Goal: Task Accomplishment & Management: Manage account settings

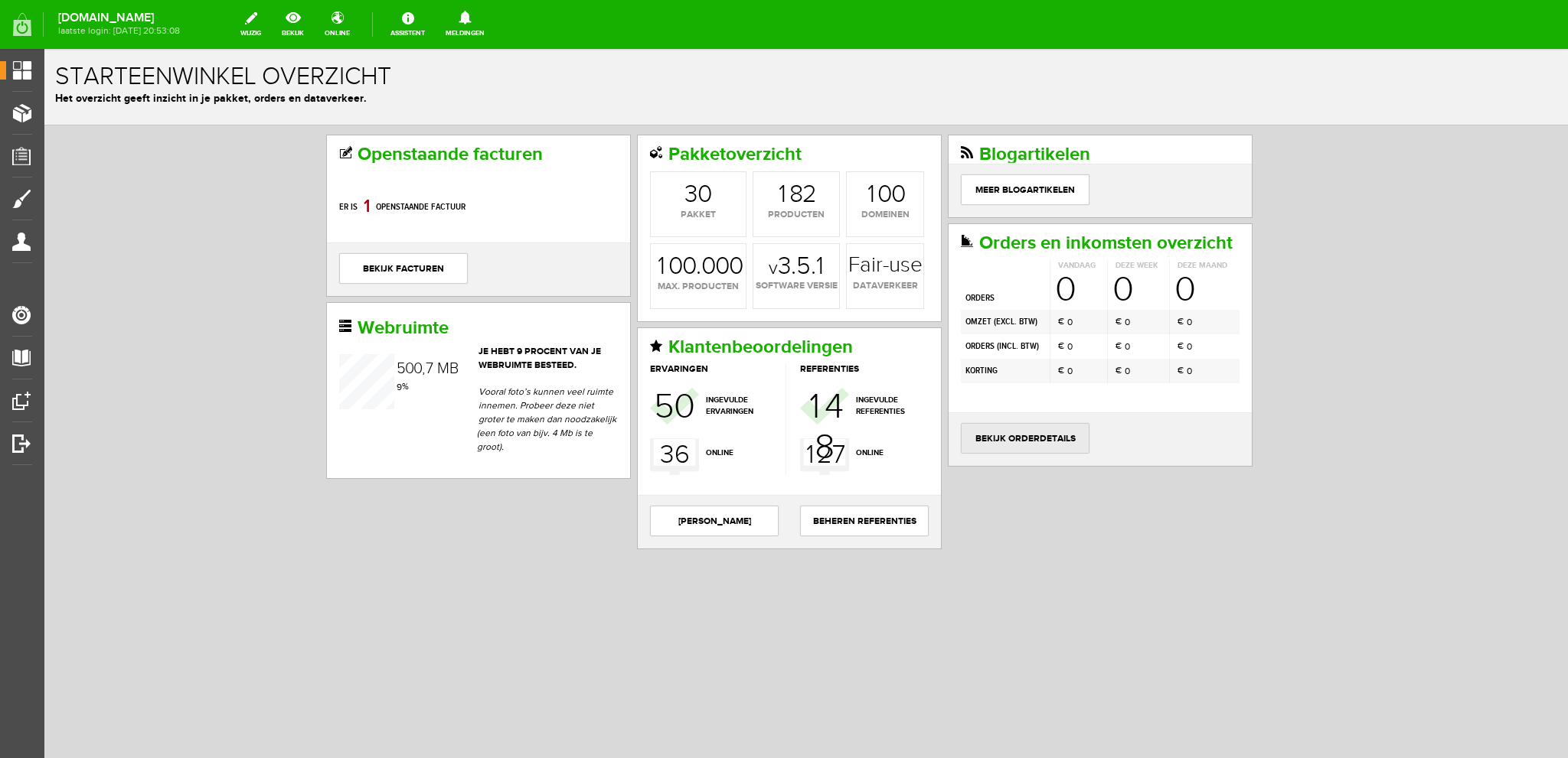
click at [1016, 426] on link "bekijk orderdetails" at bounding box center [1025, 437] width 129 height 30
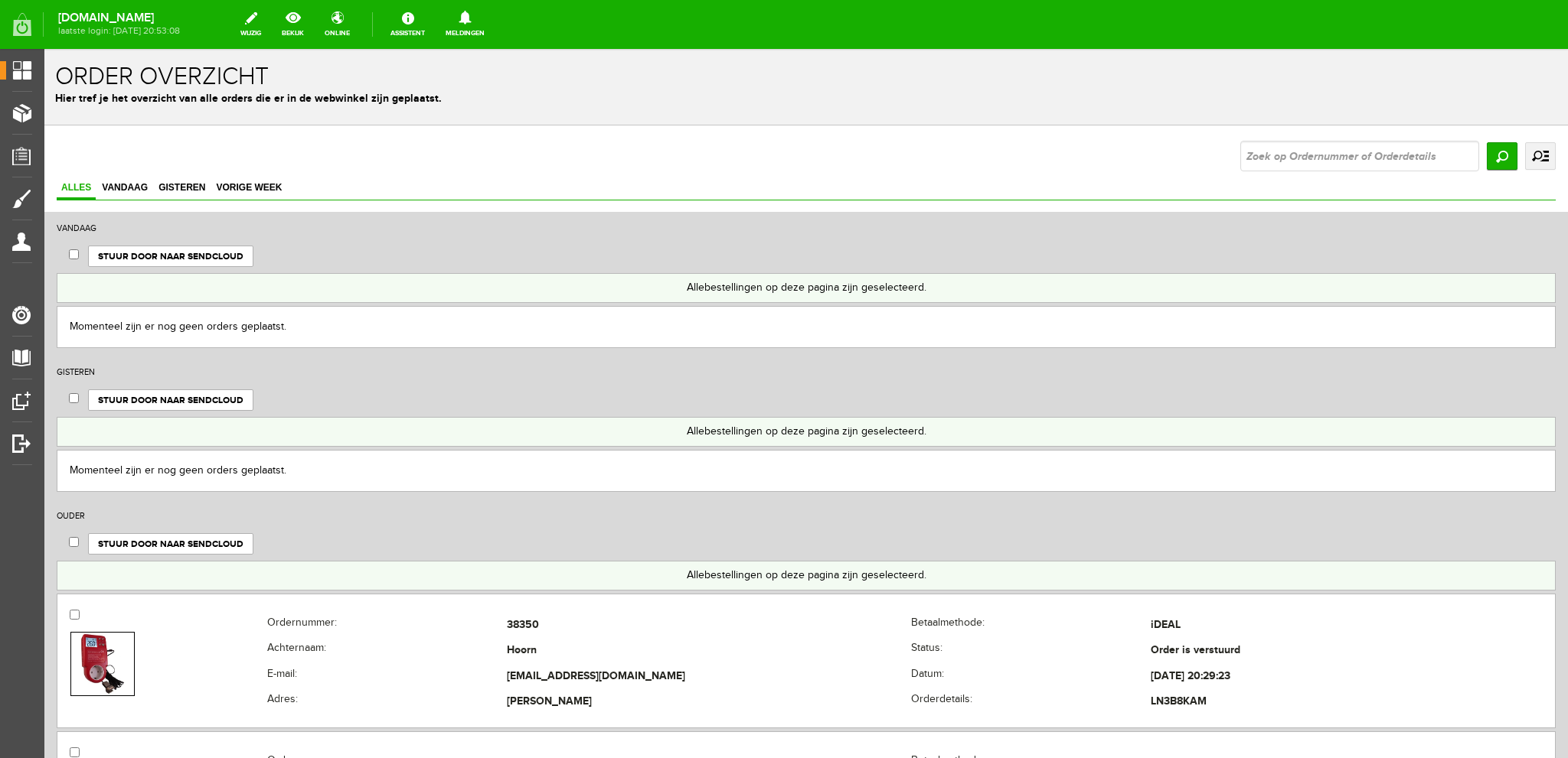
click at [1525, 152] on link "uitgebreid zoeken" at bounding box center [1539, 156] width 30 height 28
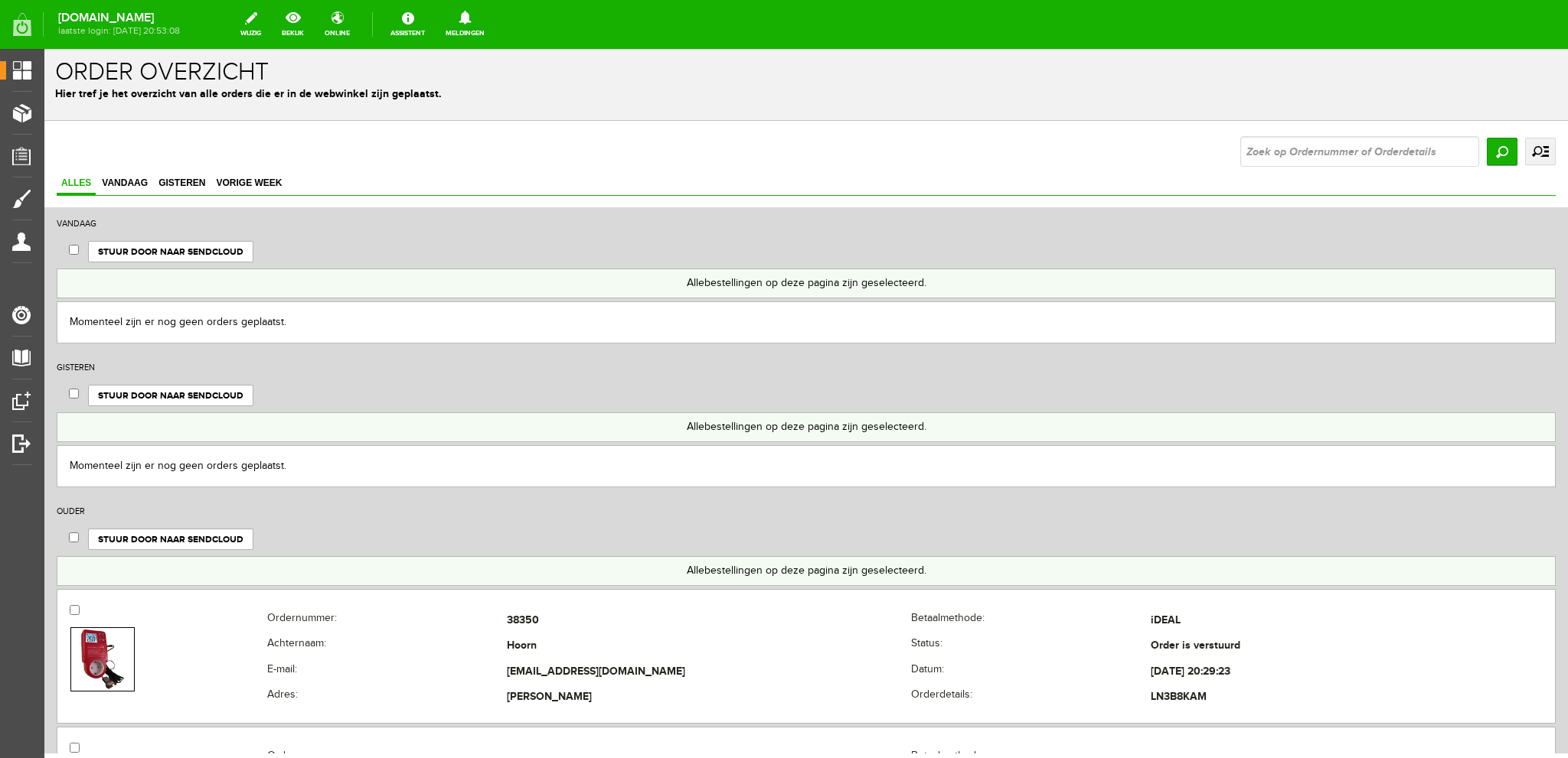
click at [1525, 148] on link "uitgebreid zoeken" at bounding box center [1539, 151] width 30 height 28
click at [1528, 146] on link "uitgebreid zoeken" at bounding box center [1539, 151] width 30 height 28
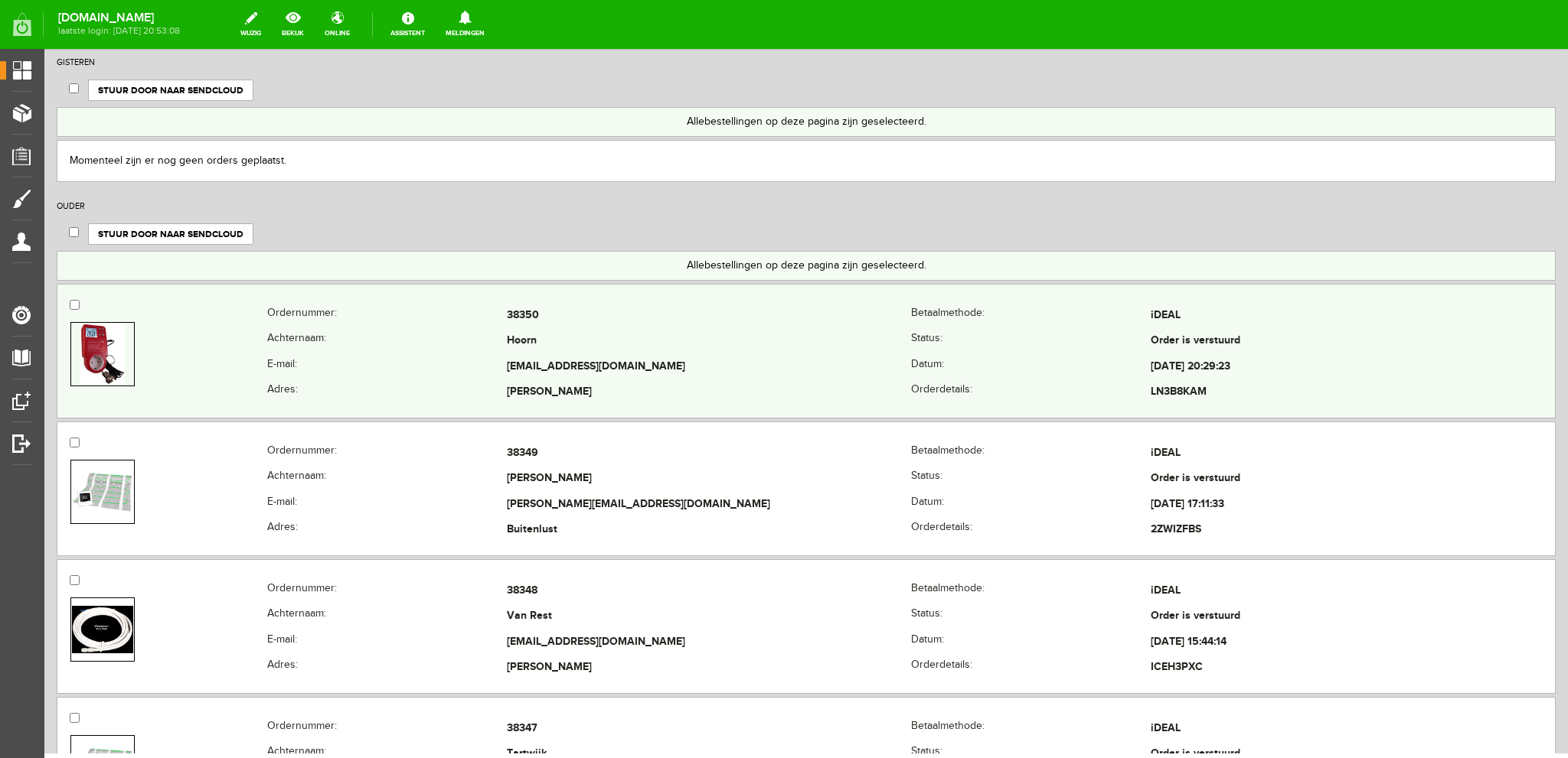
scroll to position [306, 0]
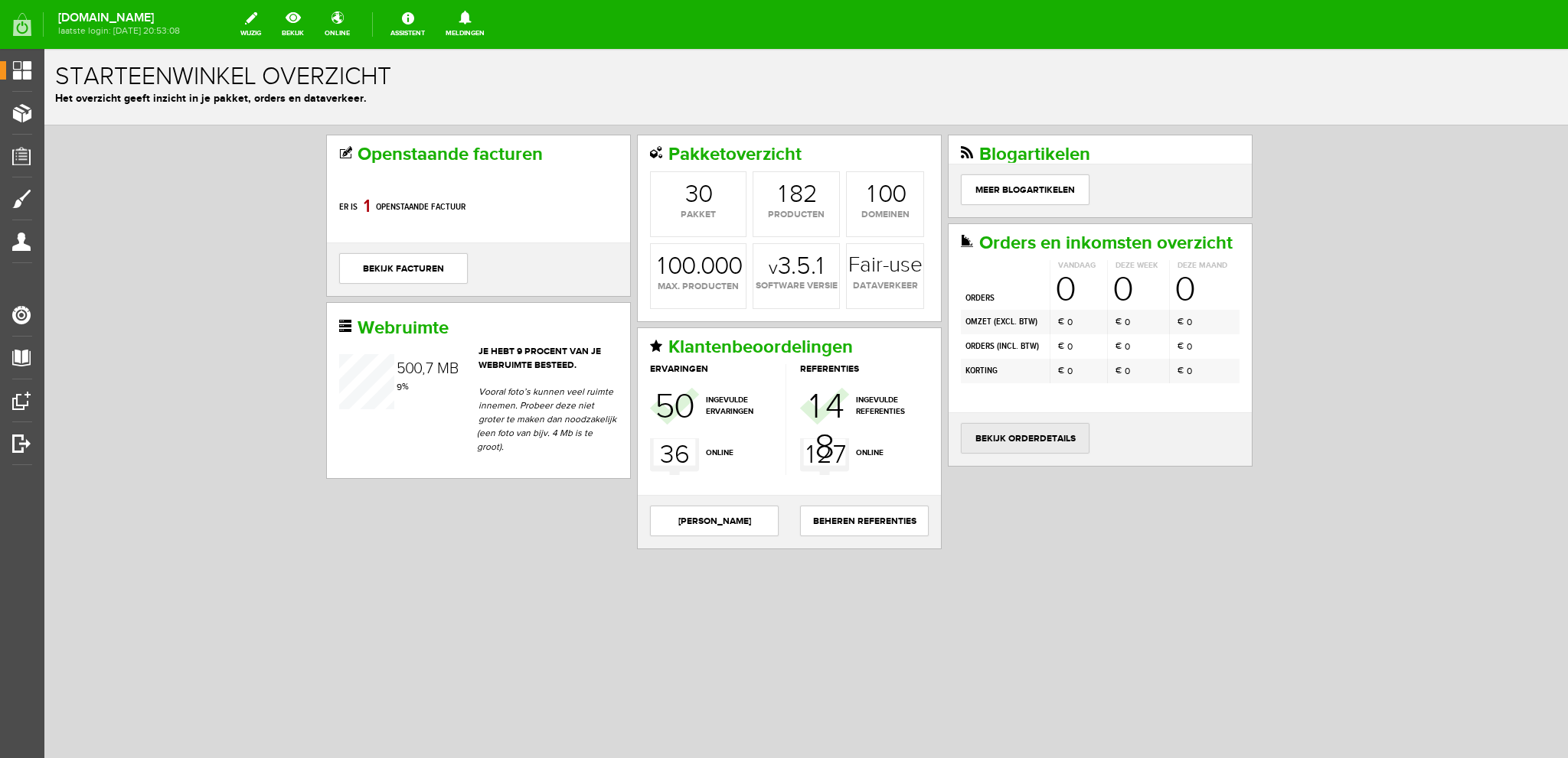
click at [1031, 430] on link "bekijk orderdetails" at bounding box center [1025, 437] width 129 height 30
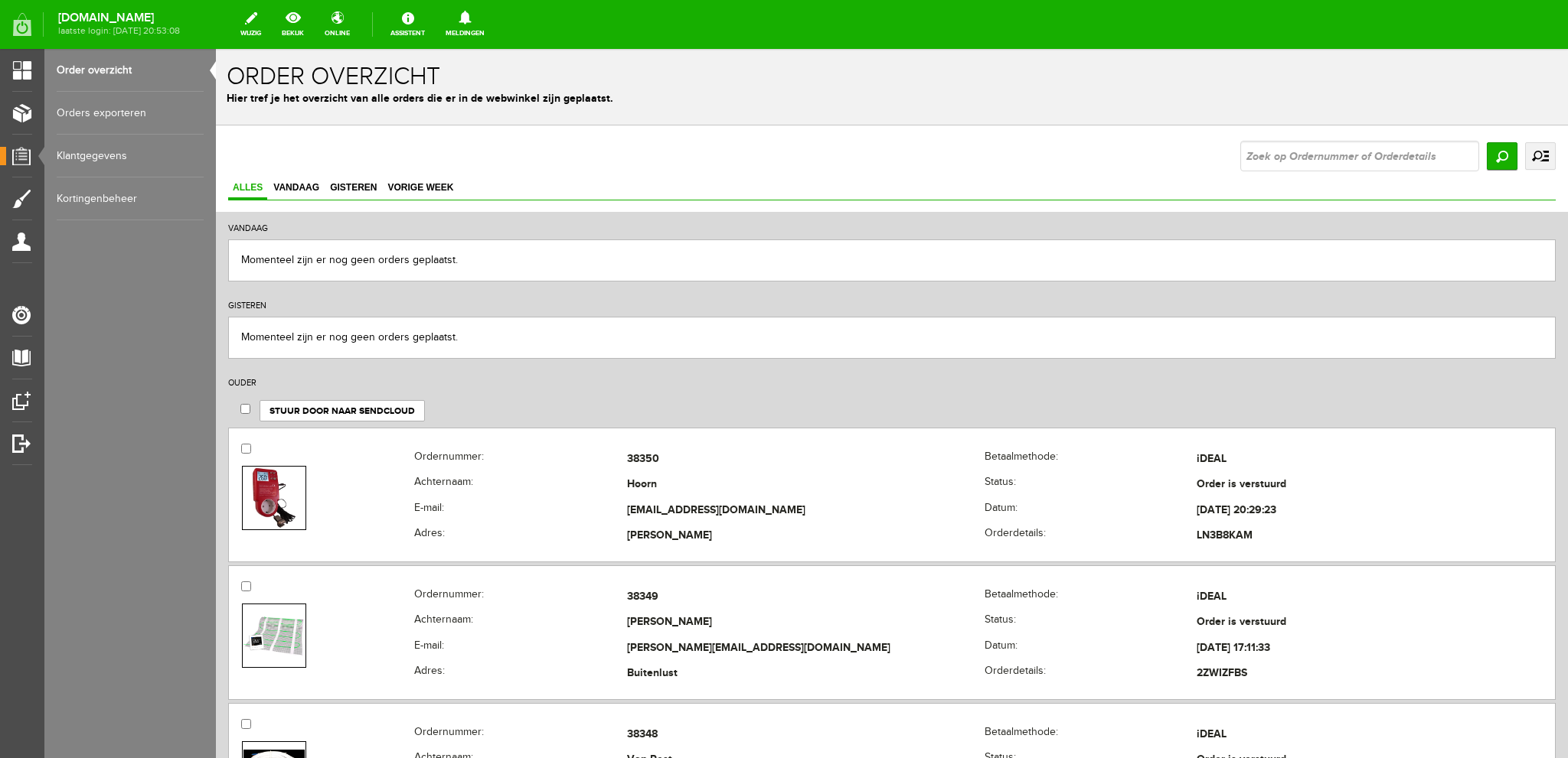
click at [1525, 154] on link "uitgebreid zoeken" at bounding box center [1539, 156] width 30 height 28
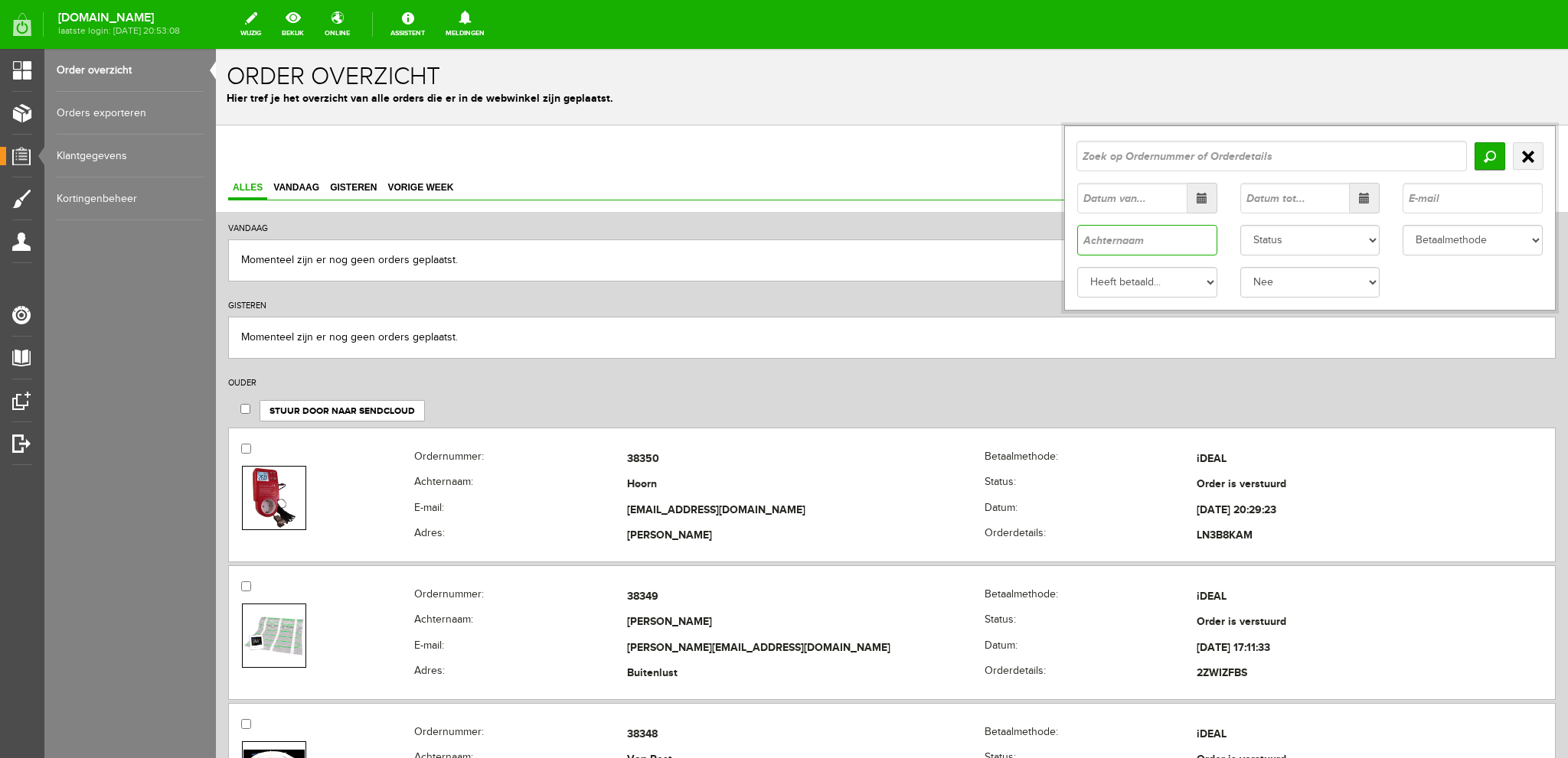
click at [1103, 244] on input "text" at bounding box center [1147, 239] width 140 height 30
click at [1476, 155] on input "Zoeken" at bounding box center [1489, 156] width 30 height 28
click at [1475, 152] on input "Zoeken" at bounding box center [1489, 156] width 30 height 28
click at [1077, 239] on input "[PERSON_NAME]" at bounding box center [1147, 239] width 140 height 30
type input "[PERSON_NAME]"
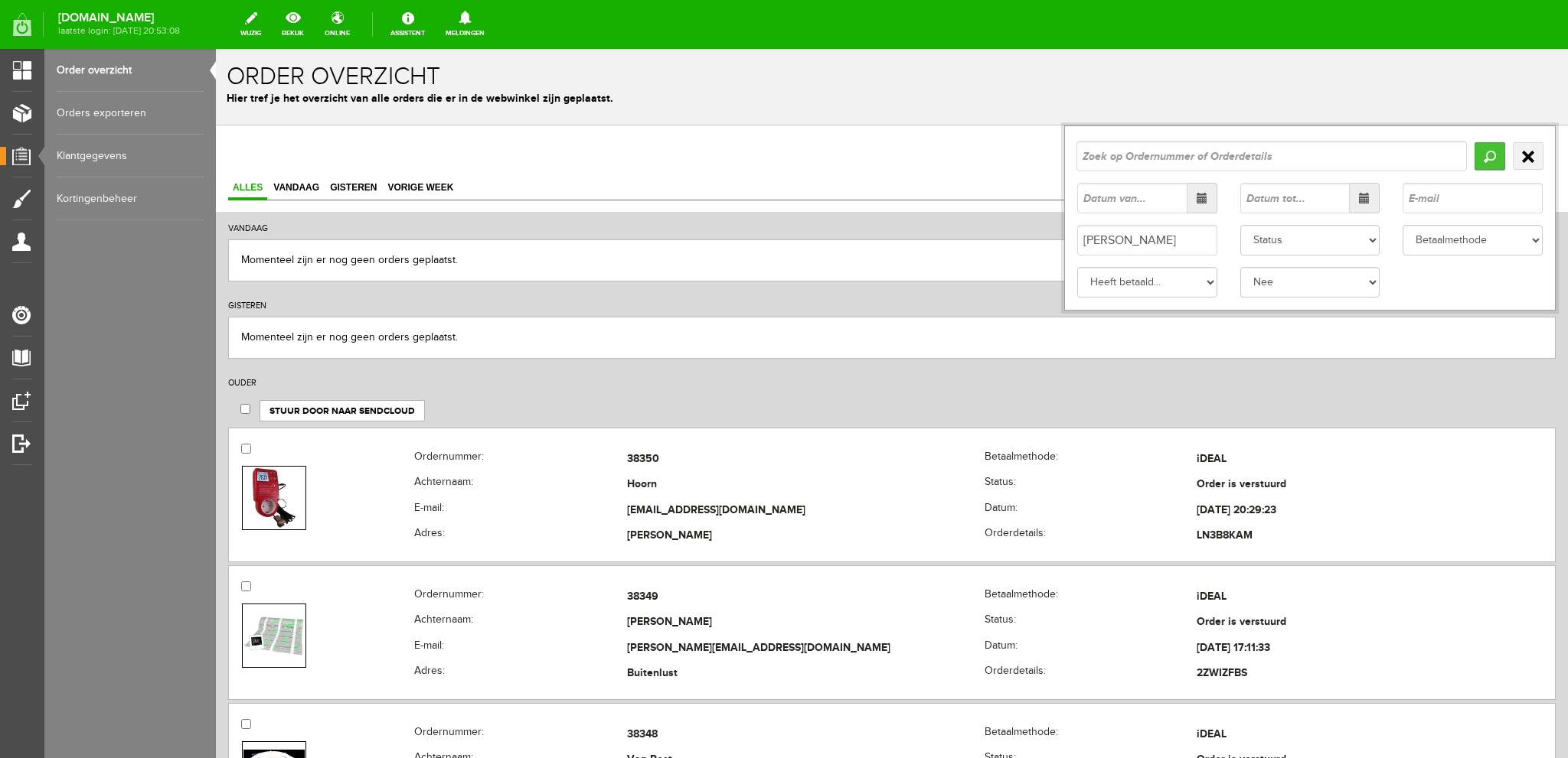
click at [1479, 152] on input "Zoeken" at bounding box center [1489, 156] width 30 height 28
click at [1363, 237] on select "Status Order niet afgerond Nieuw Order in behandeling Wacht op leverancier Wach…" at bounding box center [1310, 239] width 140 height 30
click at [1240, 225] on select "Status Order niet afgerond Nieuw Order in behandeling Wacht op leverancier Wach…" at bounding box center [1310, 239] width 140 height 30
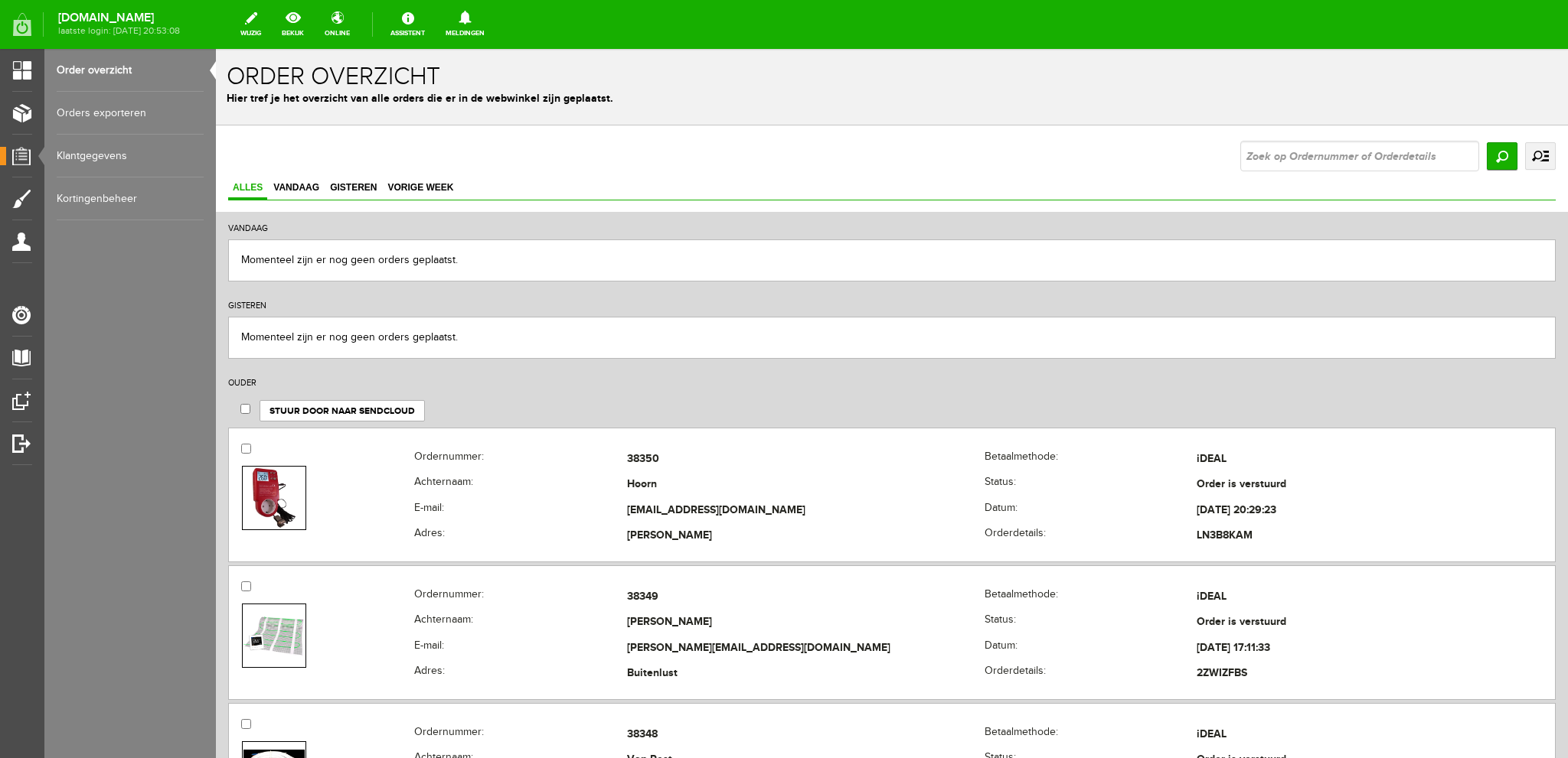
click at [1526, 150] on link "uitgebreid zoeken" at bounding box center [1539, 156] width 30 height 28
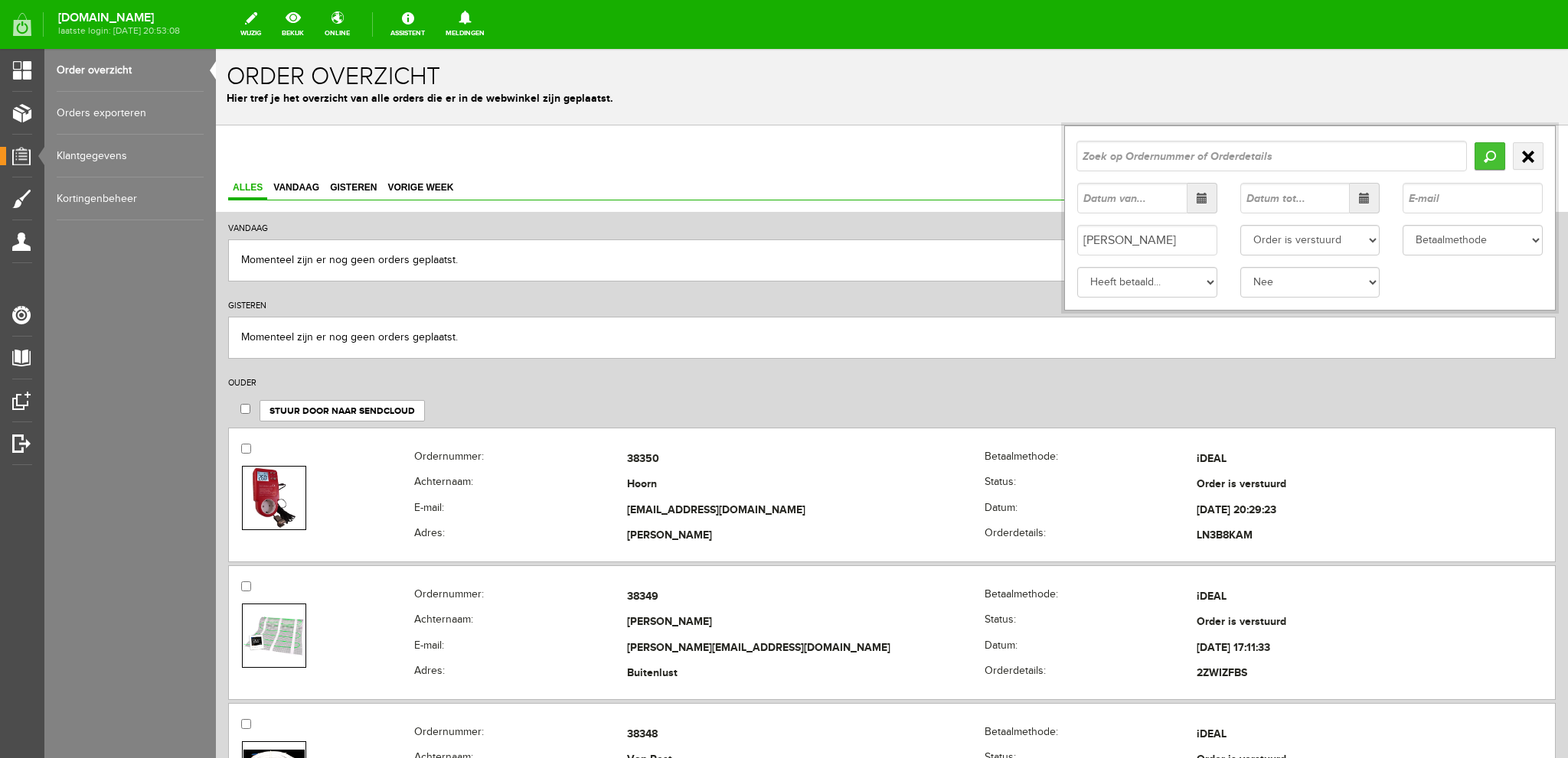
click at [1478, 154] on input "Zoeken" at bounding box center [1489, 156] width 30 height 28
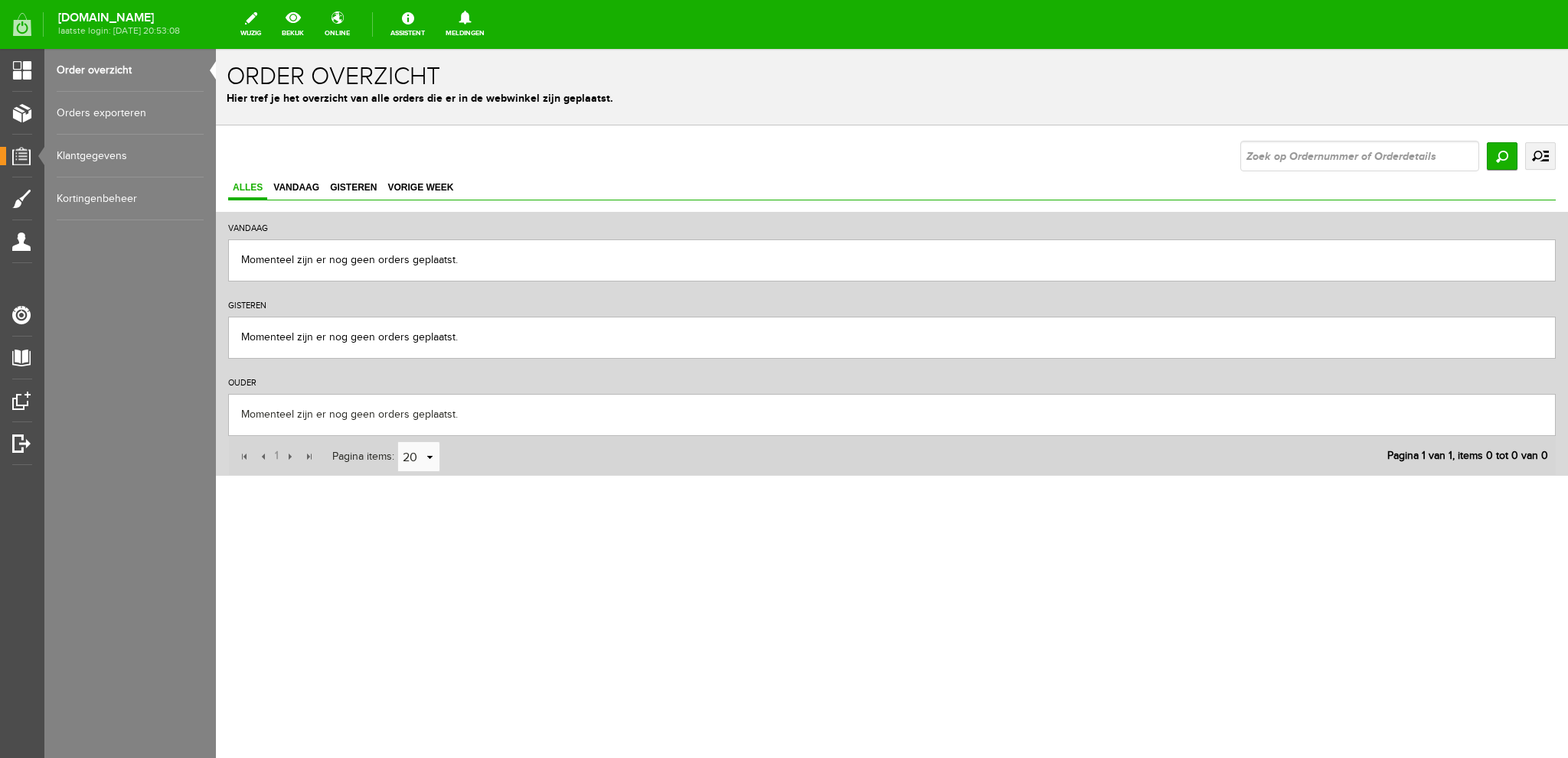
click at [1533, 155] on link "uitgebreid zoeken" at bounding box center [1539, 156] width 30 height 28
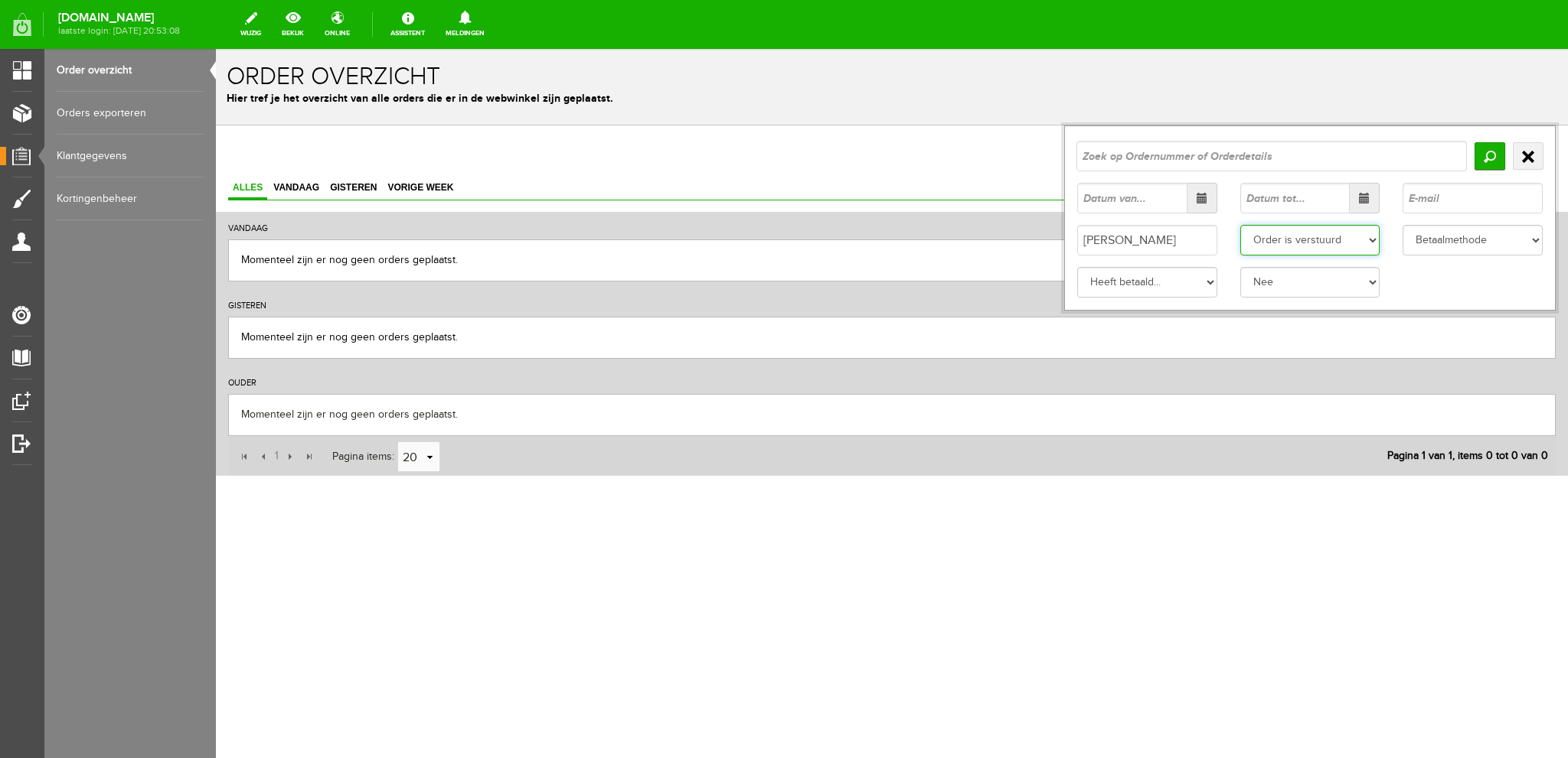
click at [1373, 239] on select "Status Order niet afgerond Nieuw Order in behandeling Wacht op leverancier Wach…" at bounding box center [1310, 239] width 140 height 30
click at [1240, 225] on select "Status Order niet afgerond Nieuw Order in behandeling Wacht op leverancier Wach…" at bounding box center [1310, 239] width 140 height 30
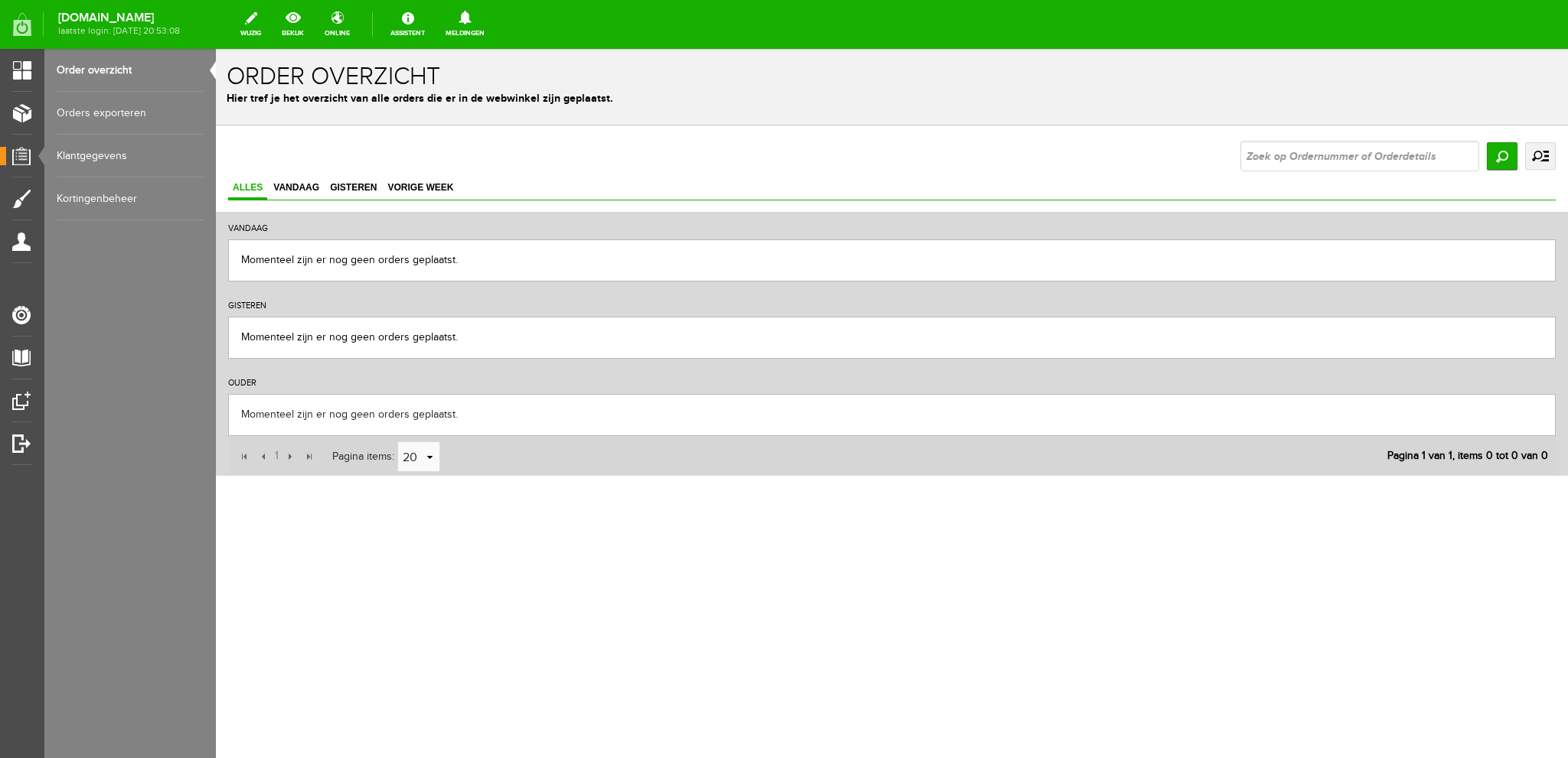
click at [1533, 155] on link "uitgebreid zoeken" at bounding box center [1539, 156] width 30 height 28
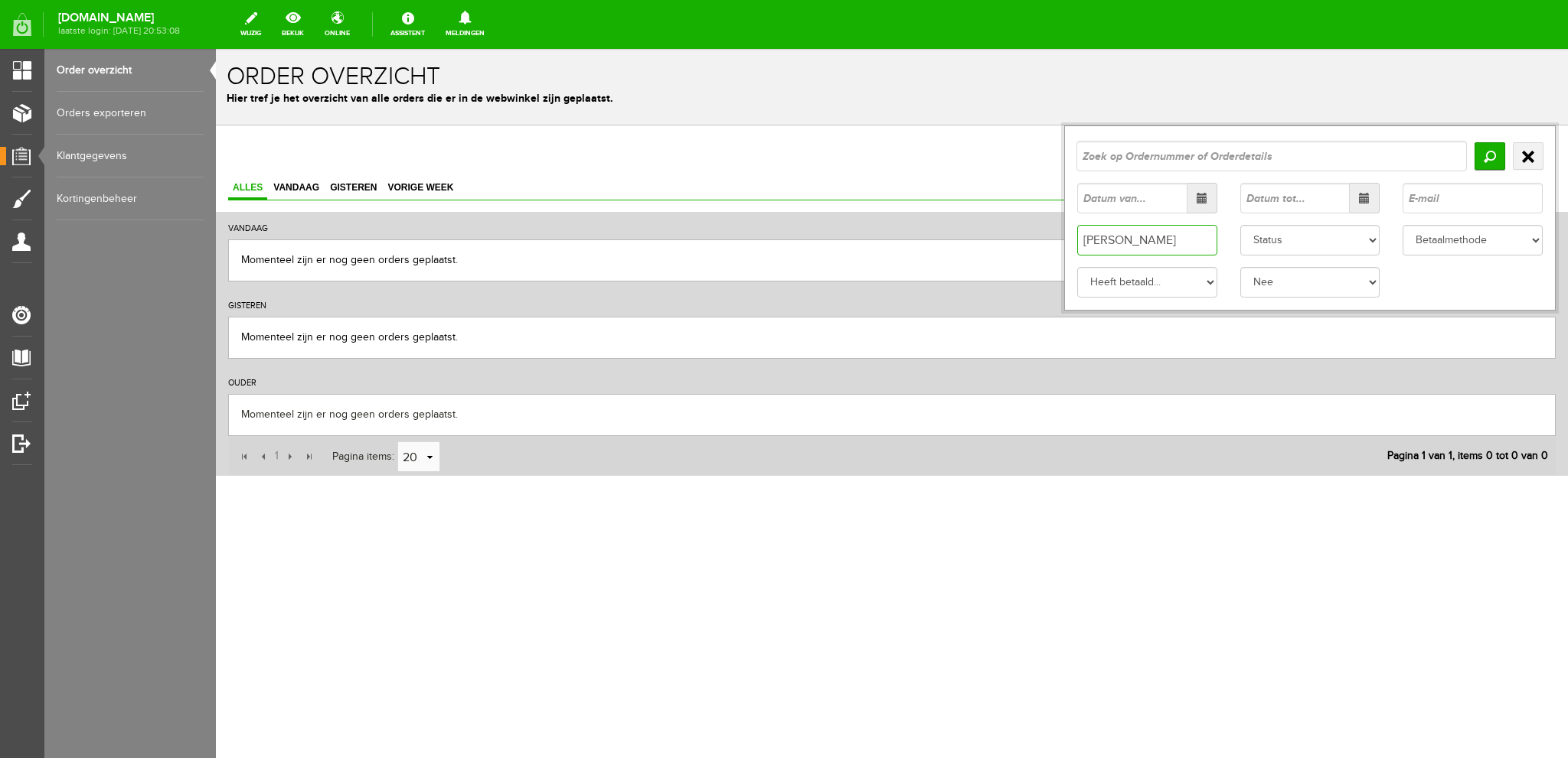
drag, startPoint x: 1110, startPoint y: 238, endPoint x: 1080, endPoint y: 242, distance: 30.3
click at [1083, 242] on input "[PERSON_NAME]" at bounding box center [1147, 239] width 140 height 30
click at [1493, 156] on input "Zoeken" at bounding box center [1489, 156] width 30 height 28
drag, startPoint x: 1130, startPoint y: 235, endPoint x: 1068, endPoint y: 238, distance: 62.1
click at [1068, 238] on div "[PERSON_NAME]" at bounding box center [1147, 239] width 163 height 30
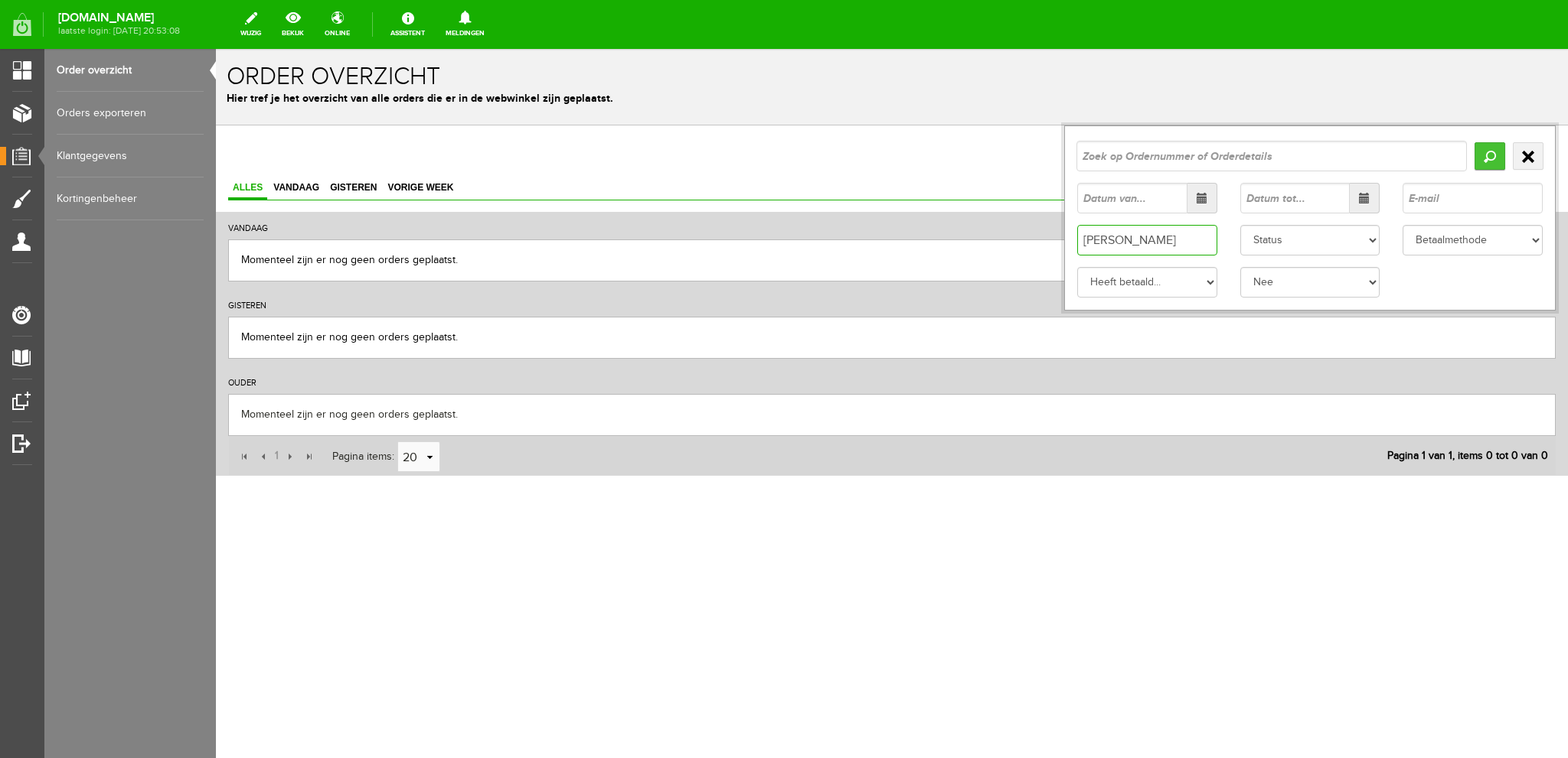
type input "[PERSON_NAME]"
click at [1491, 155] on input "Zoeken" at bounding box center [1489, 156] width 30 height 28
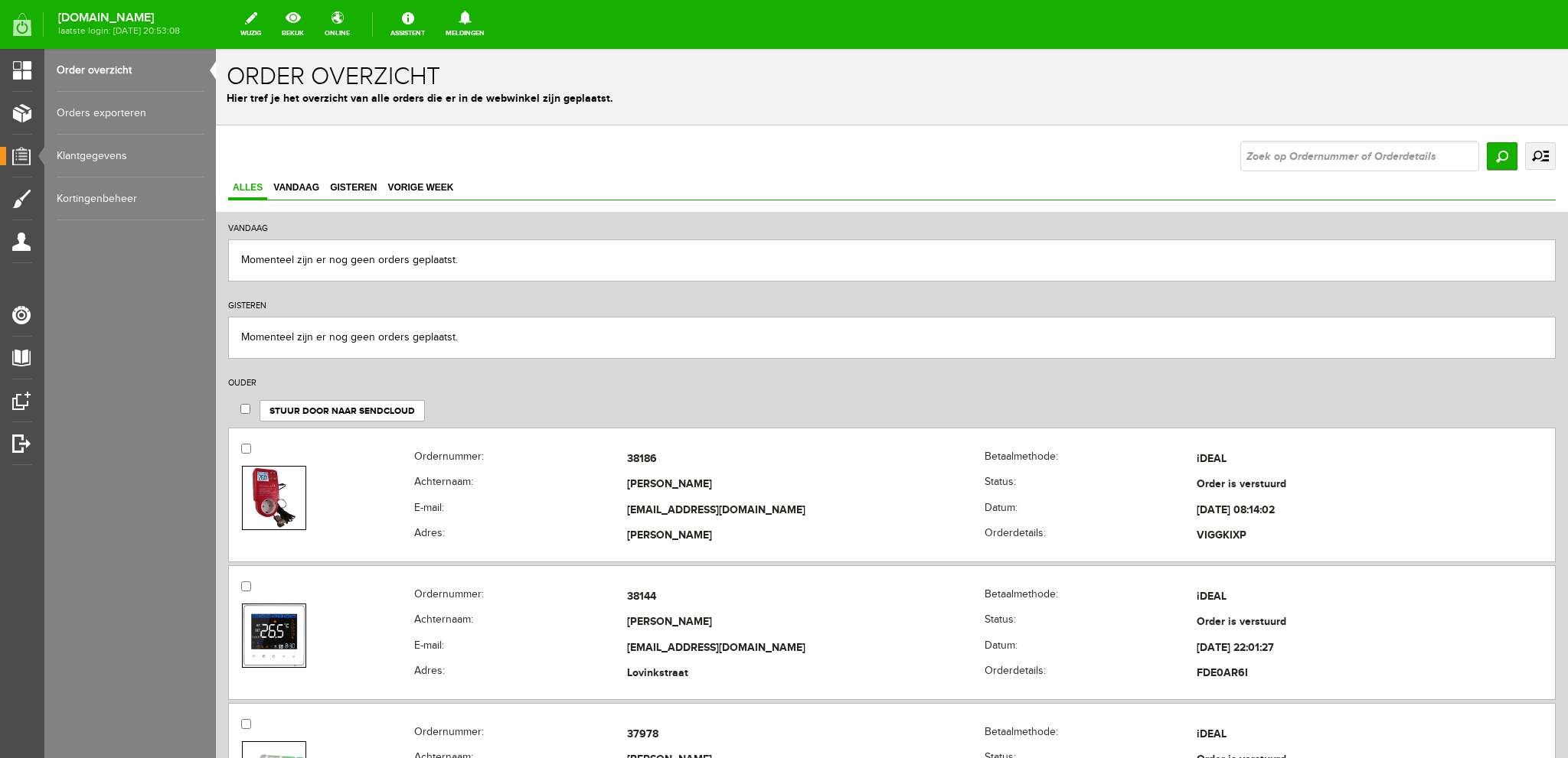
click at [1525, 156] on link "uitgebreid zoeken" at bounding box center [1539, 156] width 30 height 28
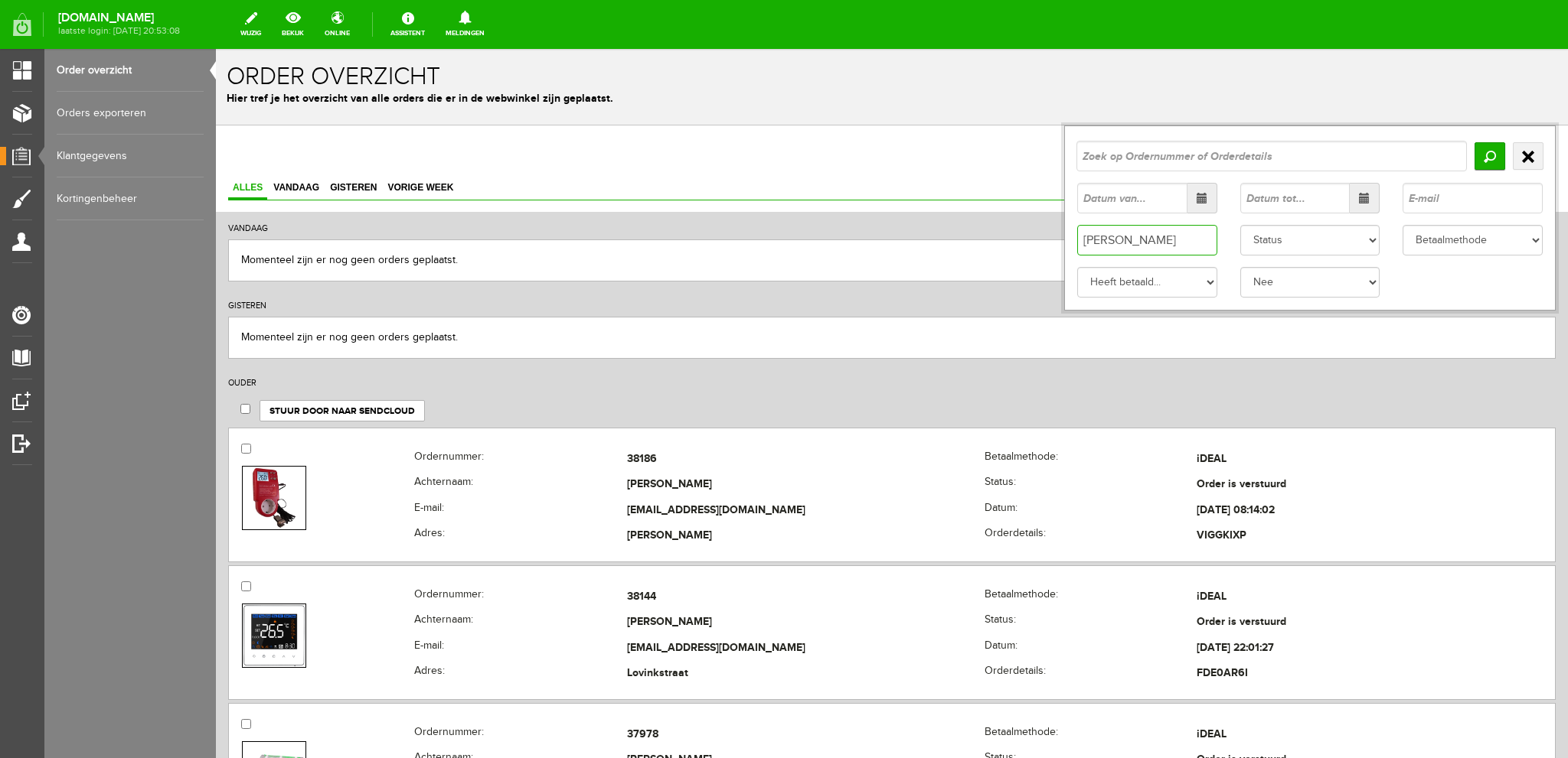
click at [1090, 239] on input "[PERSON_NAME]" at bounding box center [1147, 239] width 140 height 30
type input "[PERSON_NAME]"
click at [1481, 153] on input "Zoeken" at bounding box center [1489, 156] width 30 height 28
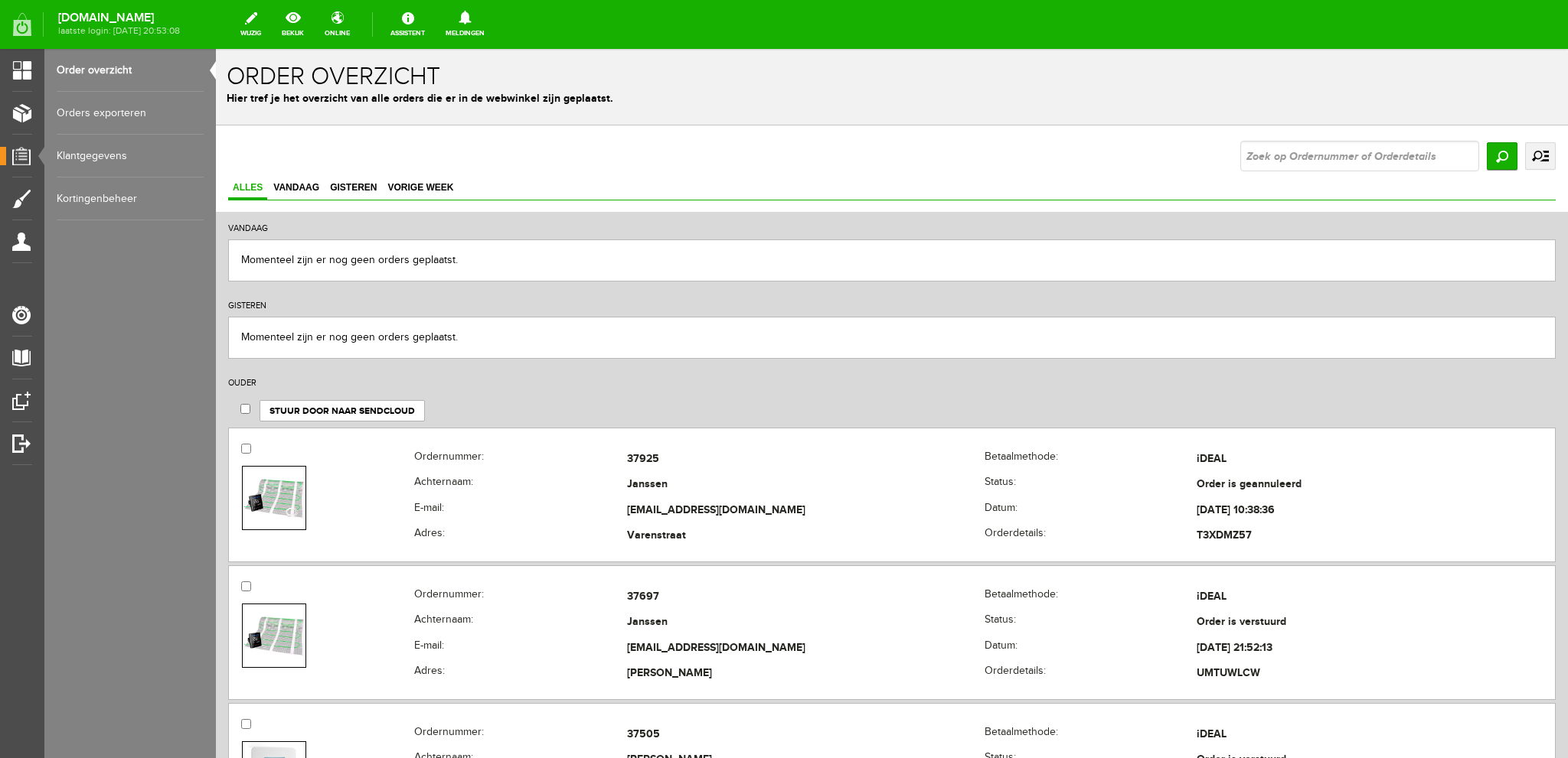
click at [99, 69] on link "Order overzicht" at bounding box center [130, 71] width 147 height 43
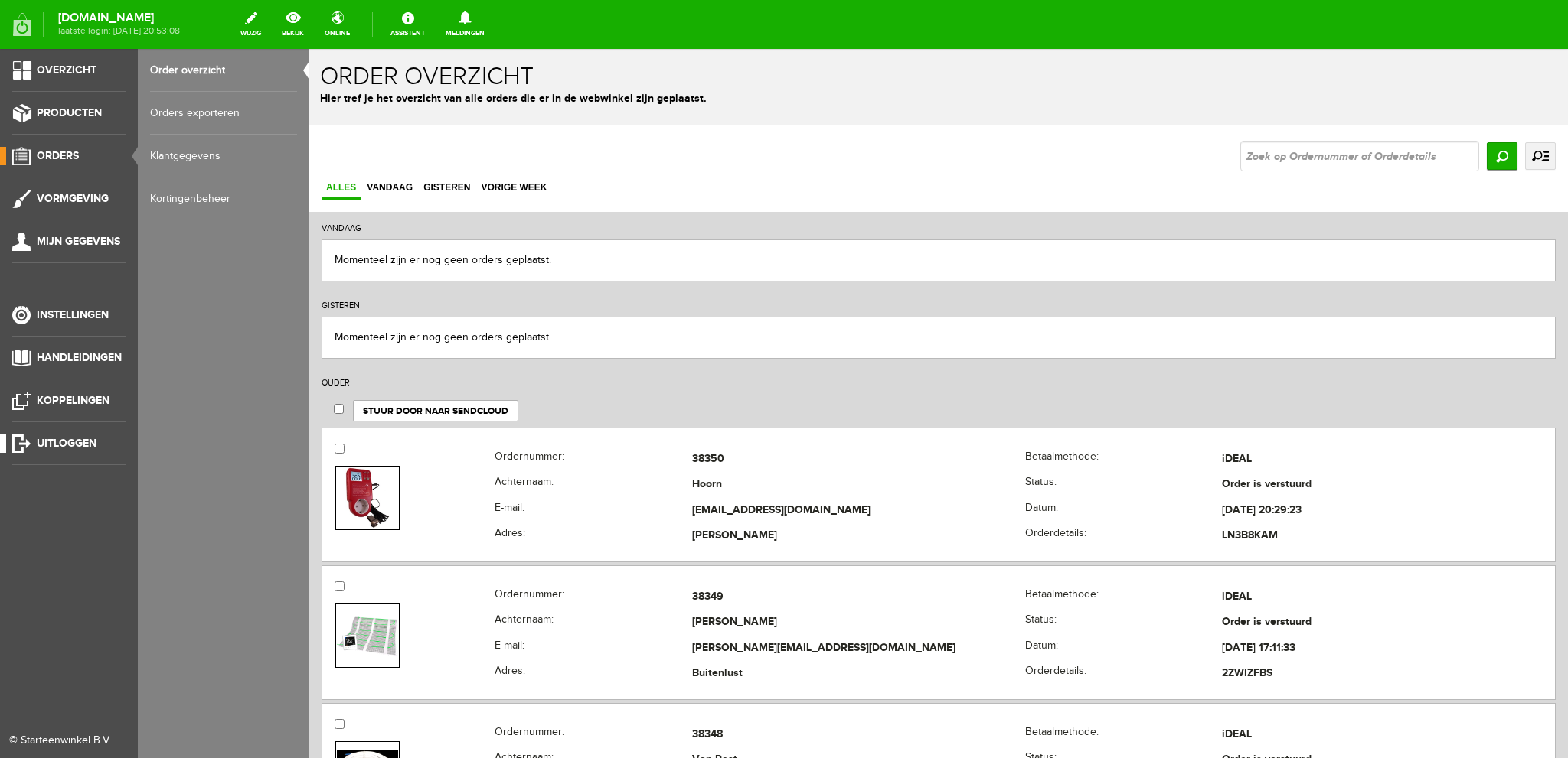
click at [51, 438] on span "Uitloggen" at bounding box center [66, 443] width 60 height 13
